Goal: Find specific page/section: Find specific page/section

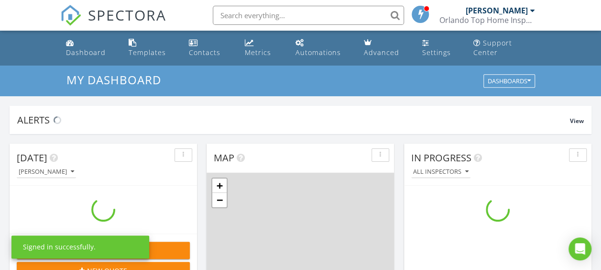
scroll to position [885, 616]
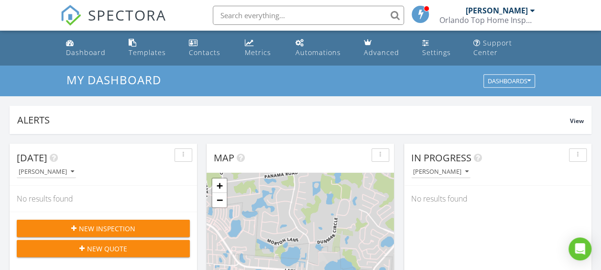
click at [262, 13] on input "text" at bounding box center [308, 15] width 191 height 19
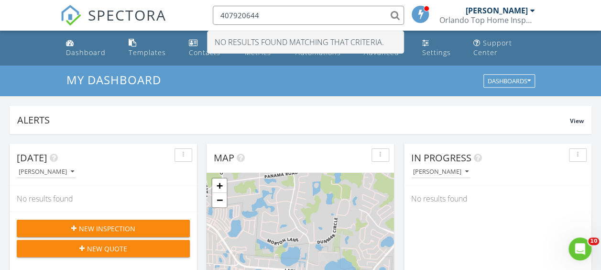
type input "4079206440"
click at [394, 13] on input "4079206440" at bounding box center [308, 15] width 191 height 19
drag, startPoint x: 279, startPoint y: 19, endPoint x: 212, endPoint y: 16, distance: 67.0
click at [213, 16] on input "4079206440" at bounding box center [308, 15] width 191 height 19
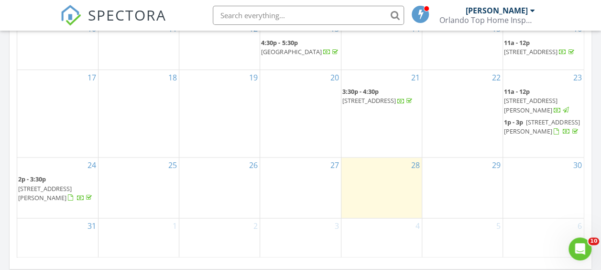
scroll to position [640, 0]
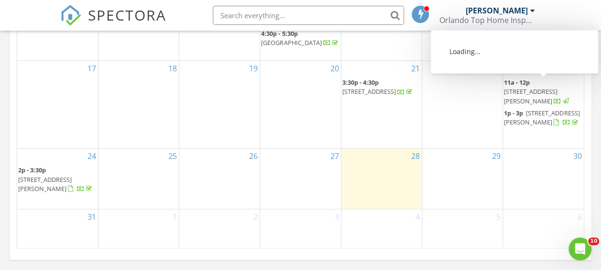
click at [540, 87] on span "3313 Bracken Fern Dr, HARMONY 34773" at bounding box center [531, 96] width 54 height 18
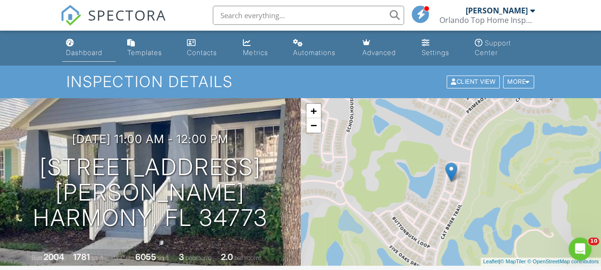
click at [73, 52] on div "Dashboard" at bounding box center [84, 52] width 36 height 8
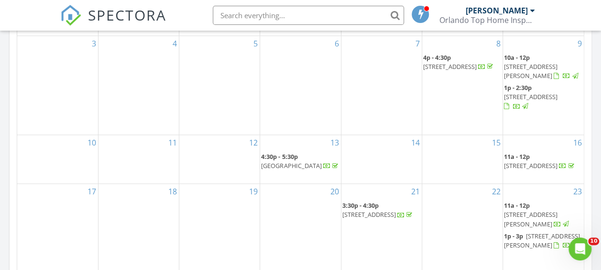
scroll to position [506, 0]
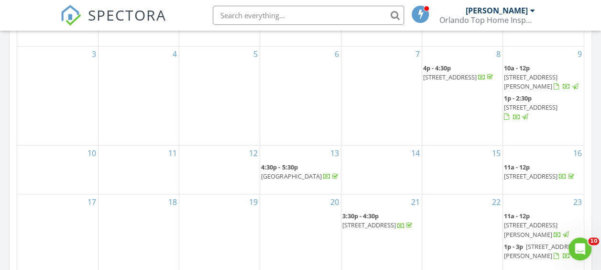
click at [299, 163] on link "4:30p - 5:30p 911 Augusta National Blvd, Winter Springs 32708" at bounding box center [300, 172] width 78 height 18
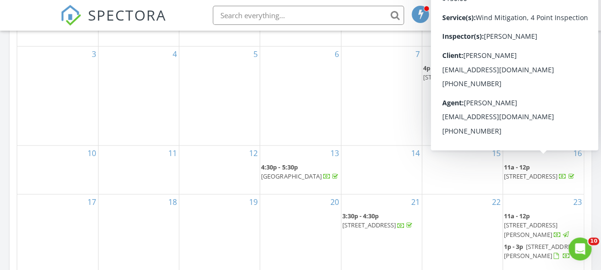
click at [529, 172] on span "[STREET_ADDRESS]" at bounding box center [531, 176] width 54 height 9
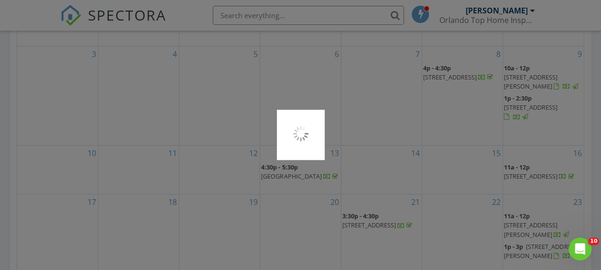
click at [529, 164] on div at bounding box center [300, 135] width 601 height 270
